Goal: Transaction & Acquisition: Purchase product/service

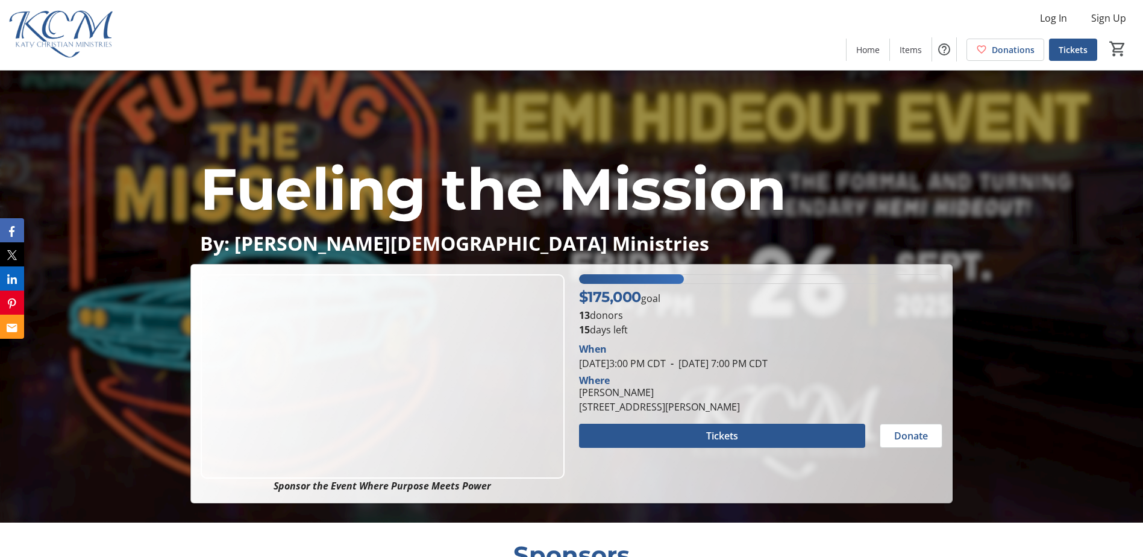
scroll to position [60, 0]
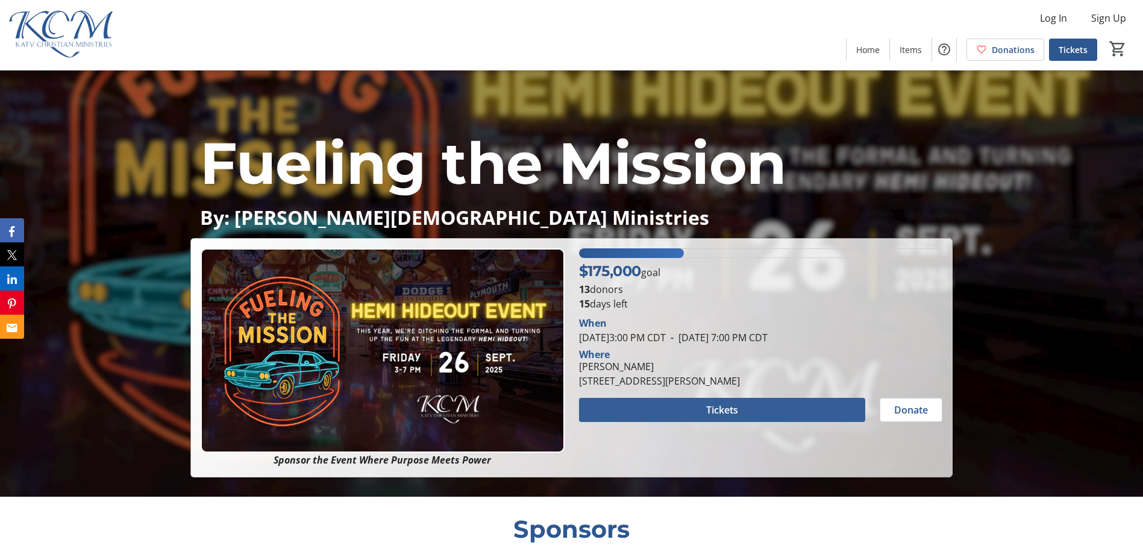
click at [695, 407] on span at bounding box center [722, 409] width 286 height 29
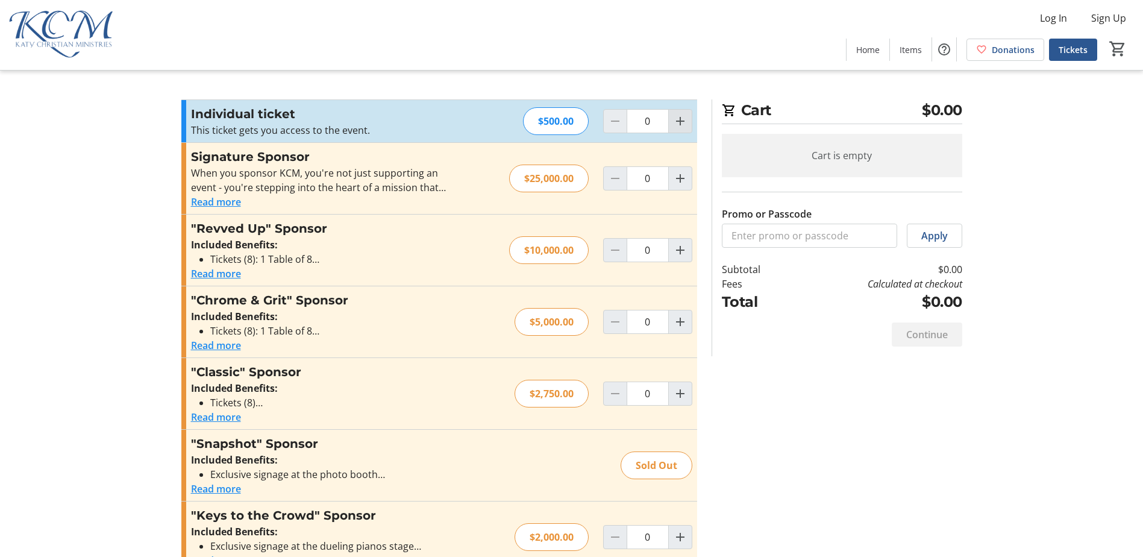
click at [685, 124] on mat-icon "Increment by one" at bounding box center [680, 121] width 14 height 14
type input "1"
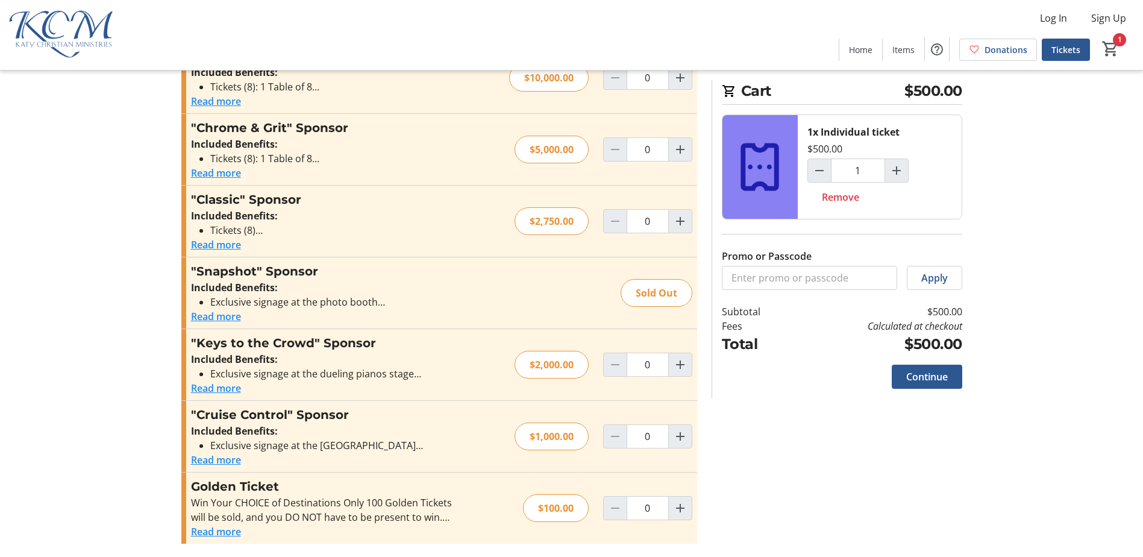
scroll to position [174, 0]
click at [232, 456] on button "Read more" at bounding box center [216, 458] width 50 height 14
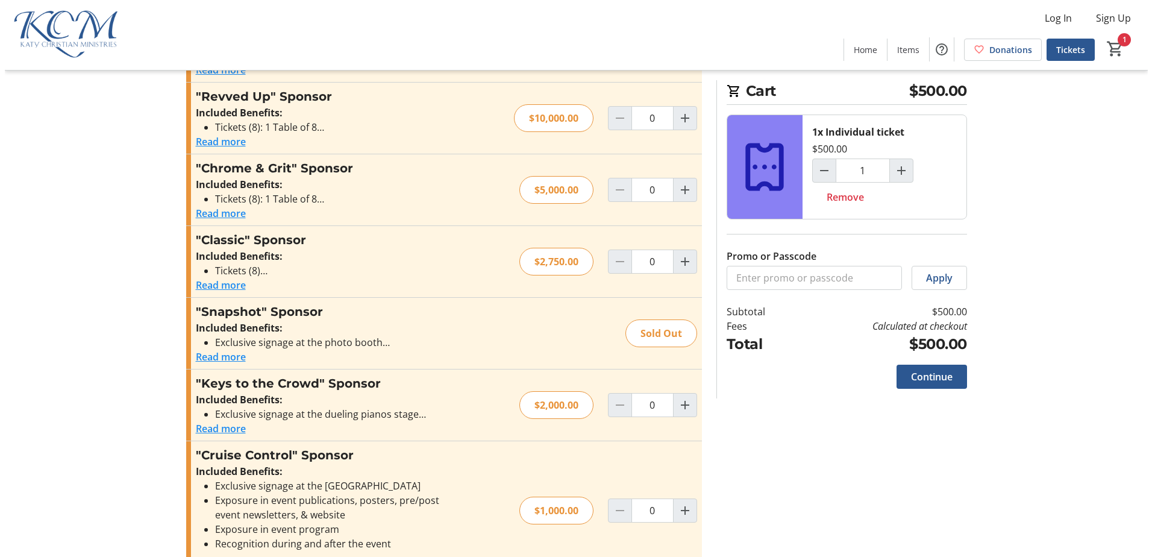
scroll to position [0, 0]
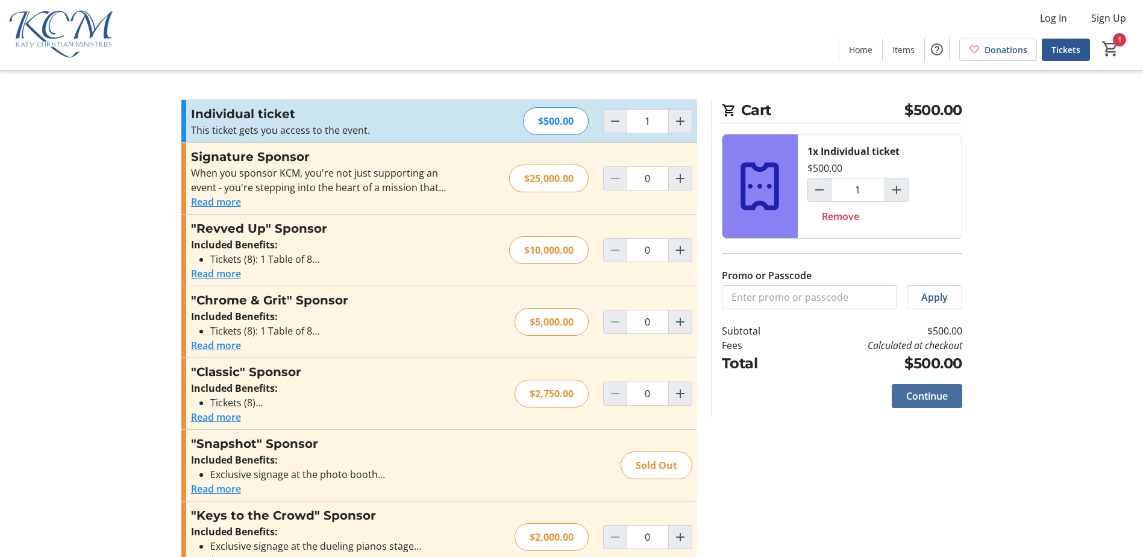
click at [921, 396] on span "Continue" at bounding box center [927, 396] width 42 height 14
